Goal: Transaction & Acquisition: Download file/media

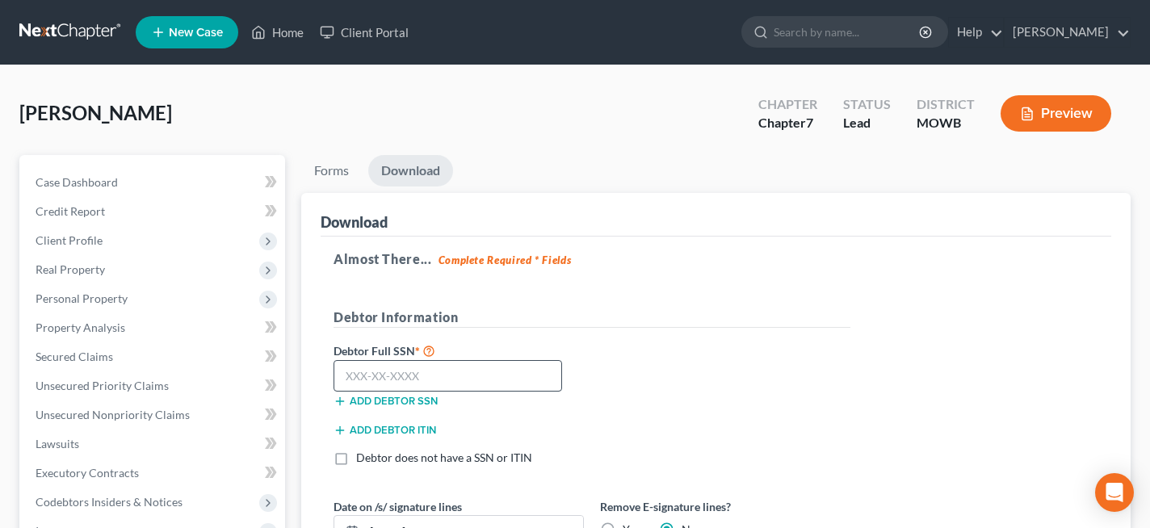
scroll to position [267, 0]
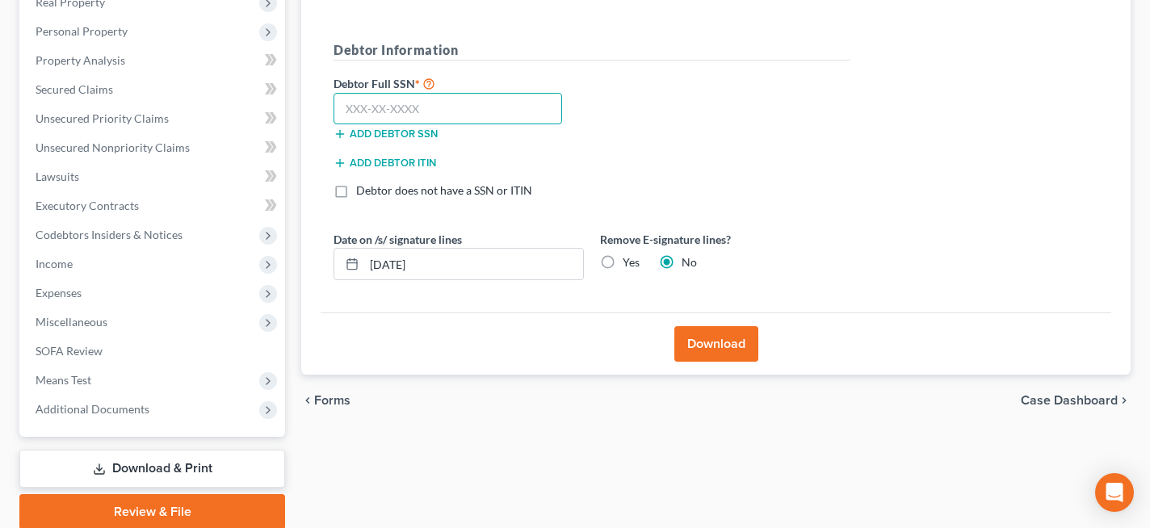
click at [484, 108] on input "text" at bounding box center [448, 109] width 229 height 32
click at [432, 111] on input "text" at bounding box center [448, 109] width 229 height 32
paste input "543-06-4322"
type input "543-06-4322"
click at [623, 263] on label "Yes" at bounding box center [631, 262] width 17 height 16
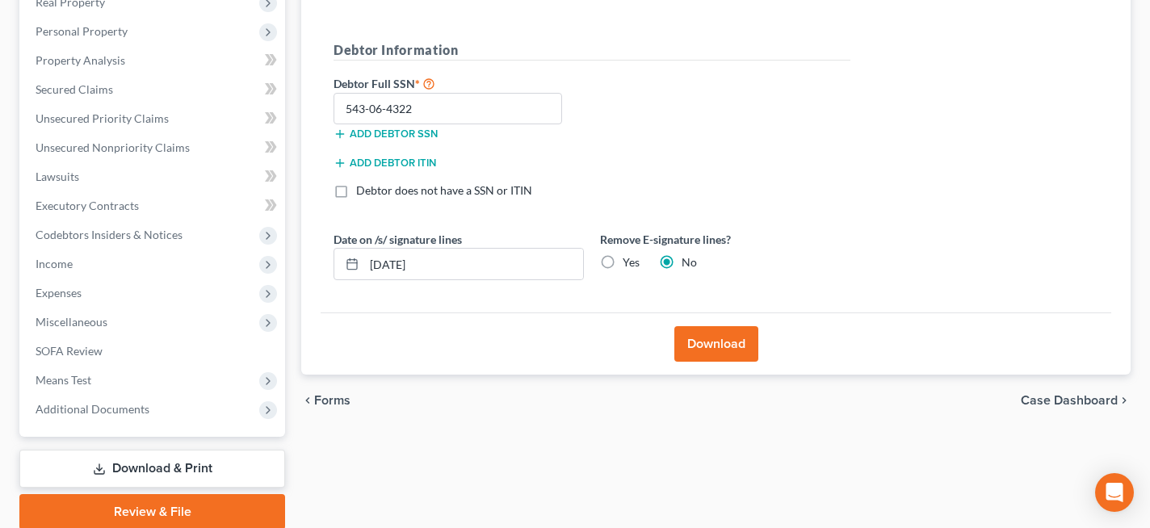
click at [629, 263] on input "Yes" at bounding box center [634, 259] width 11 height 11
radio input "true"
radio input "false"
click at [717, 343] on button "Download" at bounding box center [717, 344] width 84 height 36
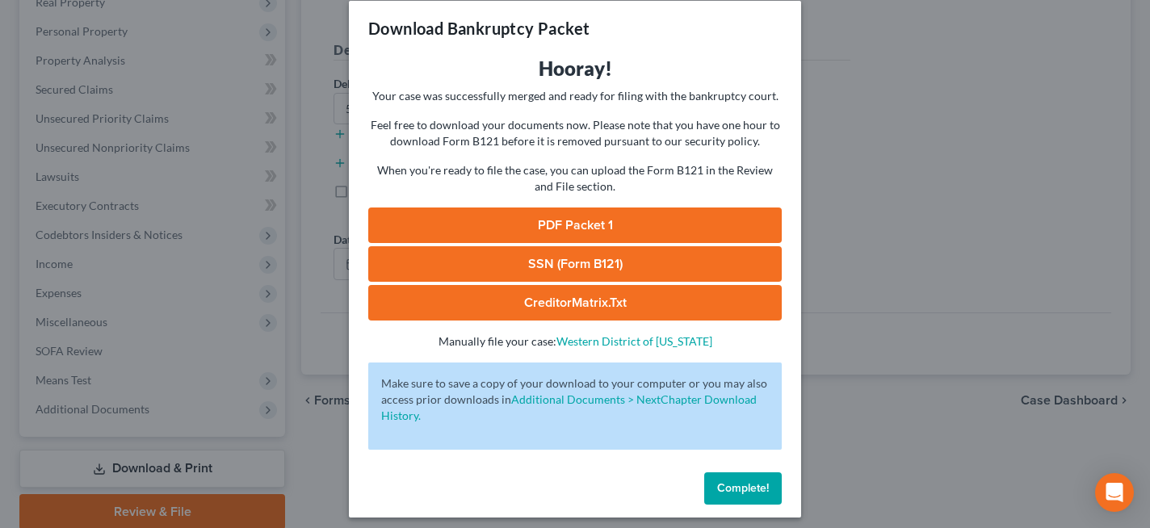
scroll to position [27, 0]
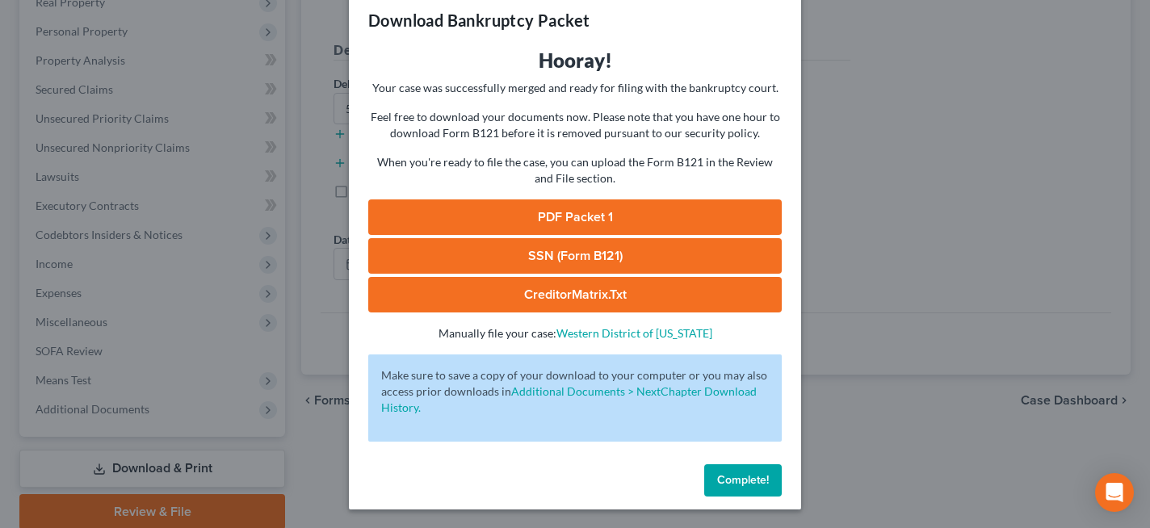
click at [602, 217] on link "PDF Packet 1" at bounding box center [575, 218] width 414 height 36
